Goal: Transaction & Acquisition: Purchase product/service

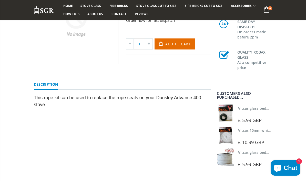
scroll to position [111, 0]
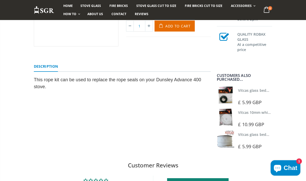
click at [262, 113] on link "Vitcas 10mm white rope kit - includes rope seal and glue!" at bounding box center [288, 112] width 100 height 5
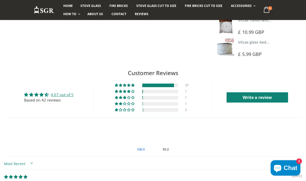
scroll to position [208, 0]
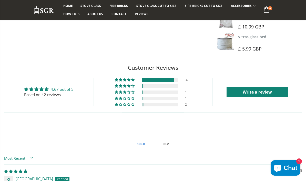
click at [151, 81] on div at bounding box center [158, 80] width 32 height 4
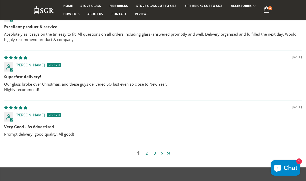
scroll to position [457, 0]
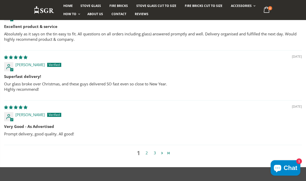
click at [145, 155] on link "2" at bounding box center [146, 153] width 8 height 6
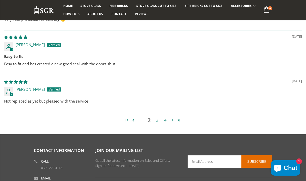
scroll to position [492, 0]
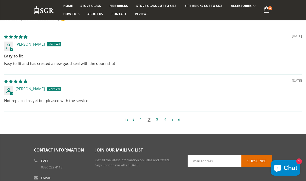
click at [157, 122] on link "3" at bounding box center [157, 120] width 8 height 6
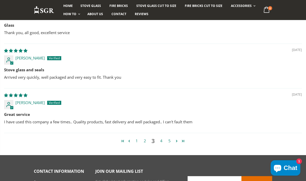
scroll to position [466, 0]
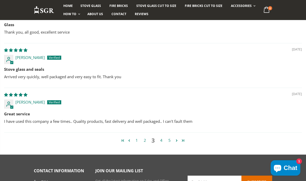
click at [160, 142] on link "4" at bounding box center [161, 140] width 8 height 6
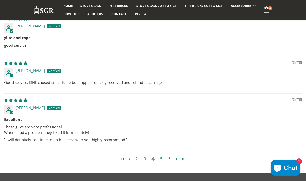
scroll to position [461, 0]
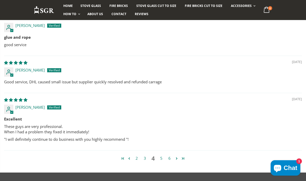
click at [163, 158] on link "5" at bounding box center [161, 158] width 8 height 6
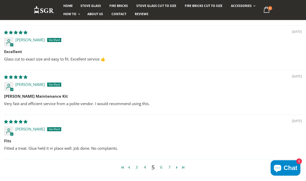
scroll to position [462, 0]
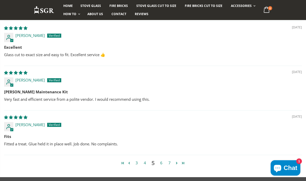
click at [164, 165] on link "6" at bounding box center [161, 163] width 8 height 6
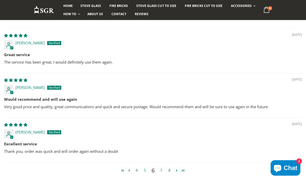
scroll to position [448, 0]
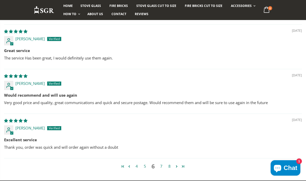
click at [162, 167] on link "7" at bounding box center [161, 166] width 8 height 6
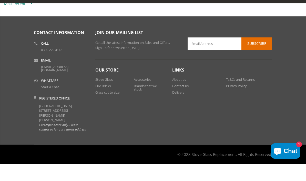
scroll to position [382, 0]
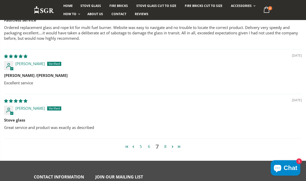
click at [165, 147] on link "8" at bounding box center [165, 146] width 8 height 6
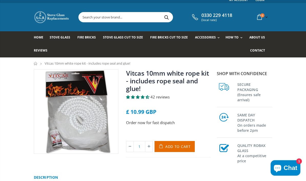
scroll to position [0, 0]
